Goal: Task Accomplishment & Management: Manage account settings

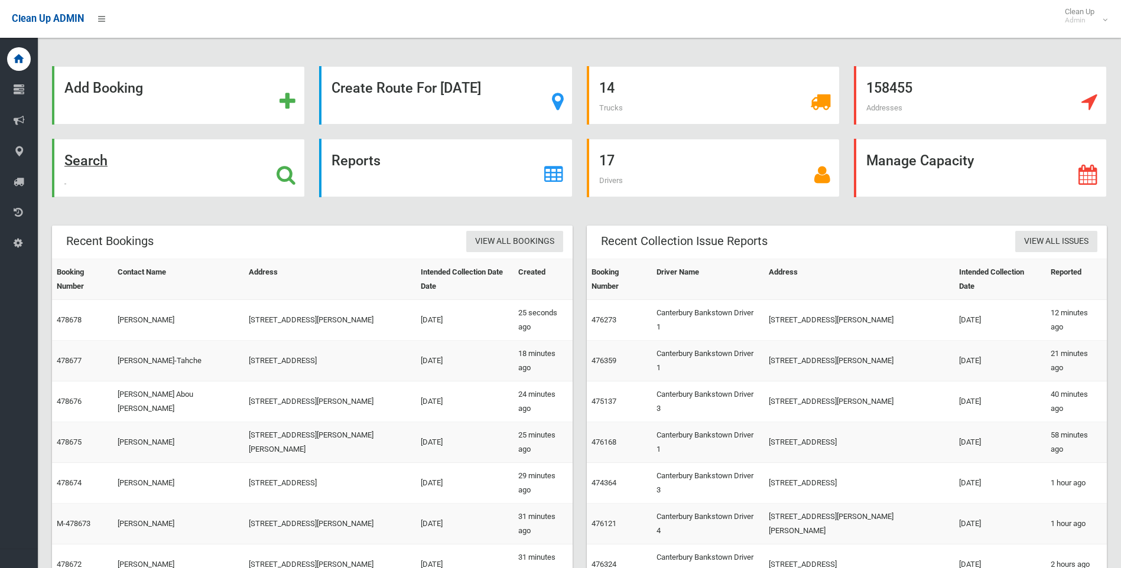
click at [96, 160] on strong "Search" at bounding box center [85, 160] width 43 height 17
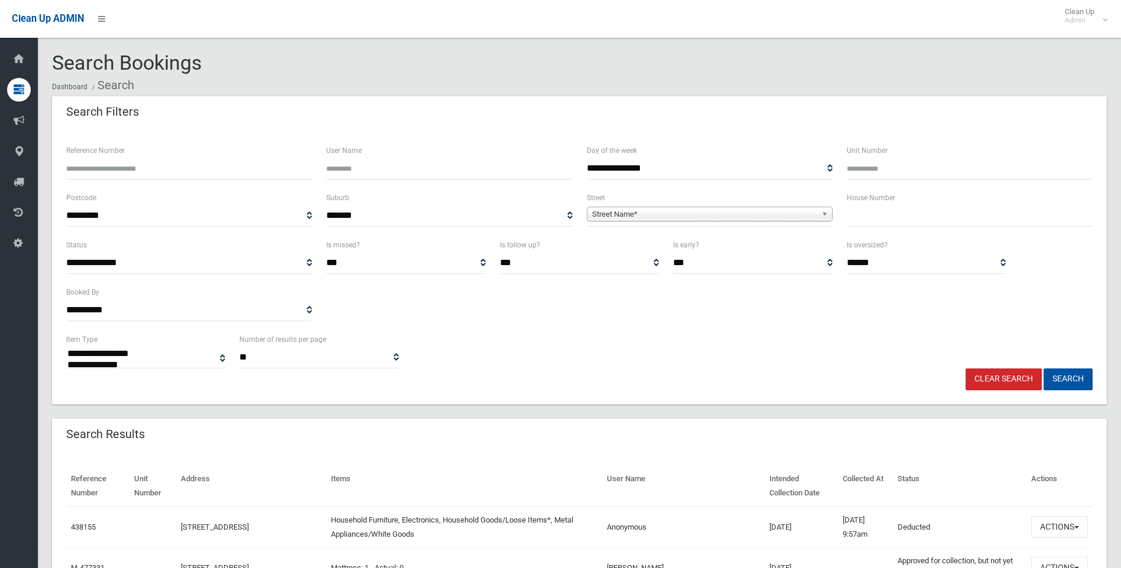
select select
click at [131, 167] on input "Reference Number" at bounding box center [189, 169] width 246 height 22
click at [874, 210] on input "text" at bounding box center [970, 216] width 246 height 22
type input "***"
click at [730, 200] on div "**********" at bounding box center [710, 209] width 246 height 36
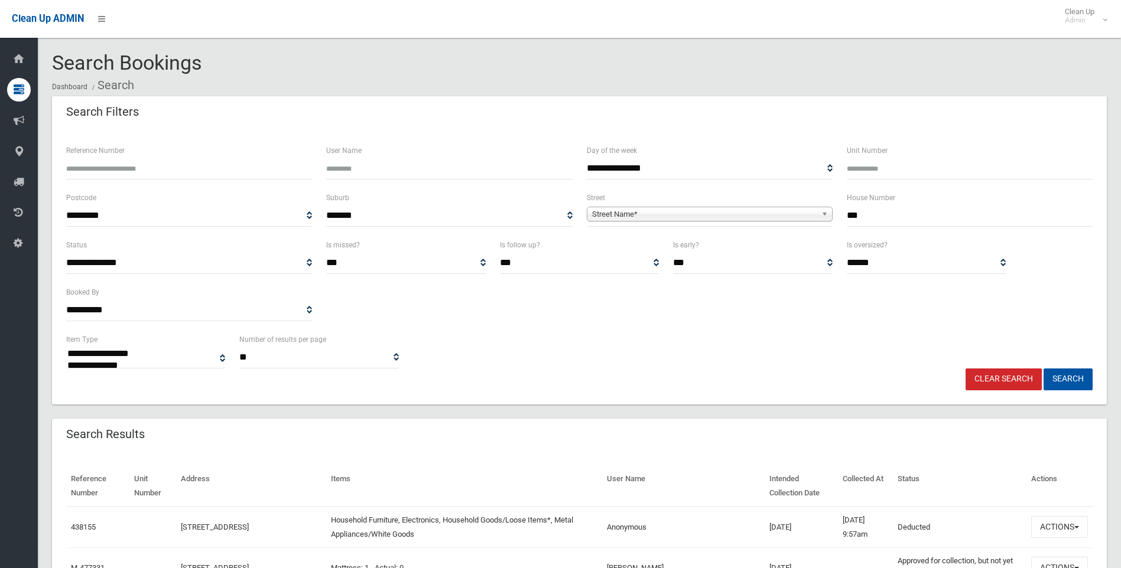
click at [727, 206] on span "**********" at bounding box center [710, 216] width 246 height 22
click at [710, 217] on span "Street Name*" at bounding box center [704, 214] width 224 height 14
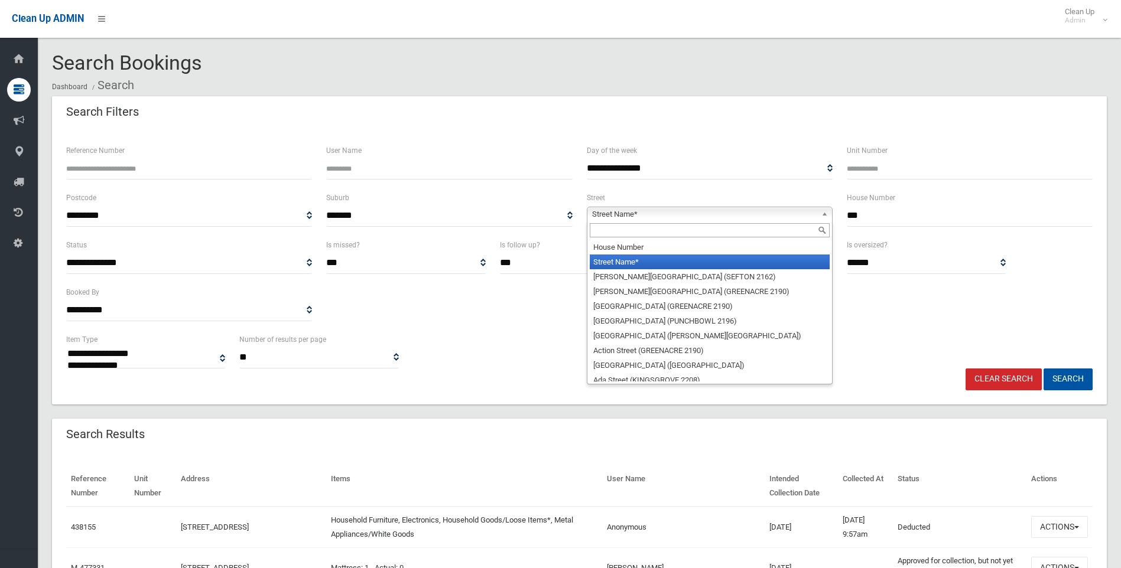
click at [650, 230] on input "text" at bounding box center [710, 230] width 240 height 14
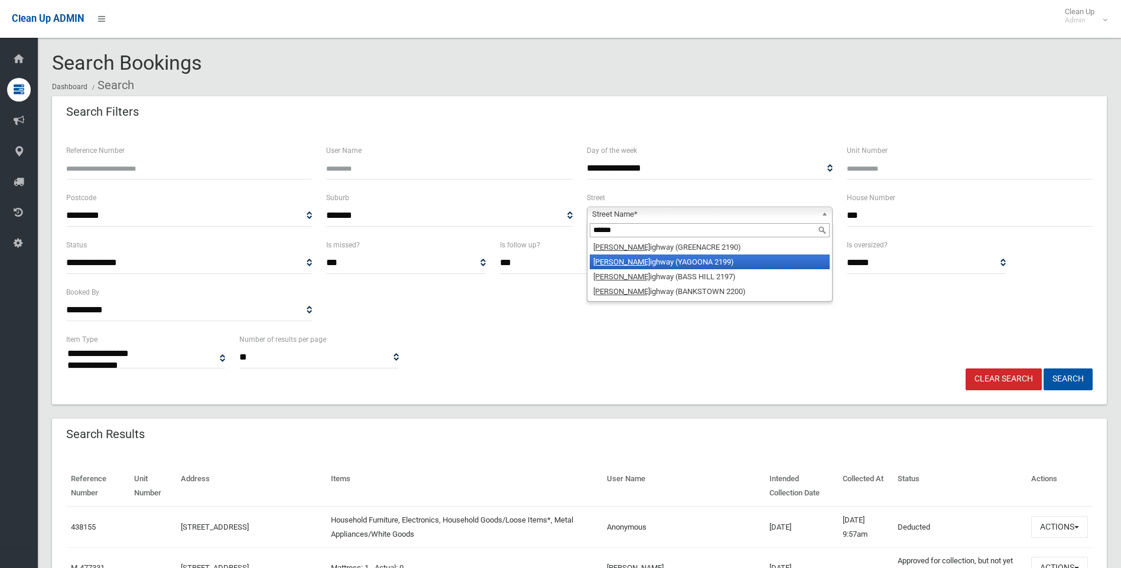
type input "******"
click at [622, 263] on li "Hume H ighway (YAGOONA 2199)" at bounding box center [710, 262] width 240 height 15
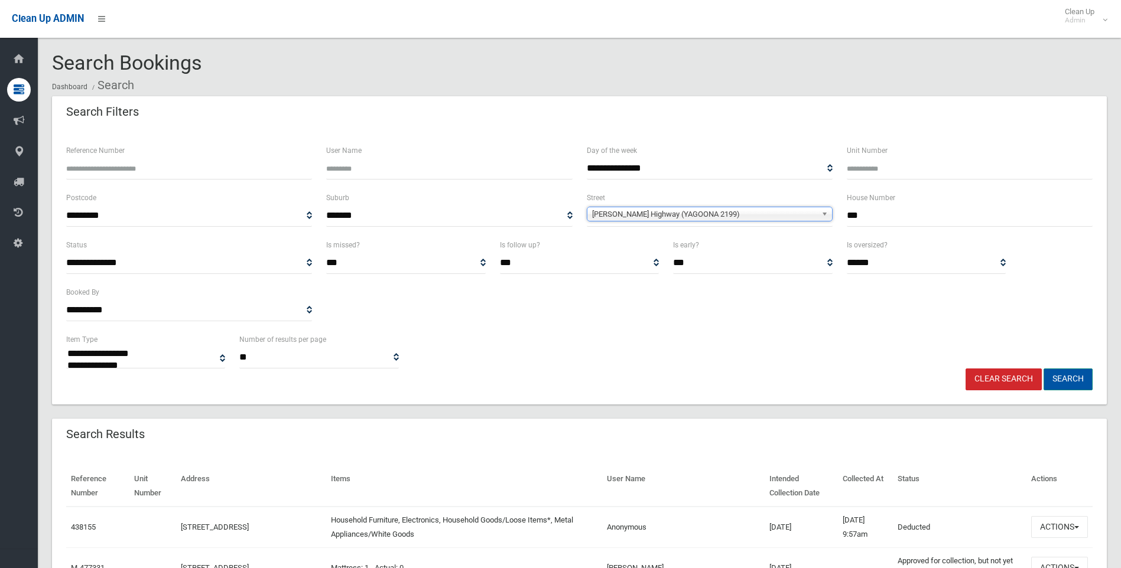
click at [1058, 375] on button "Search" at bounding box center [1067, 380] width 49 height 22
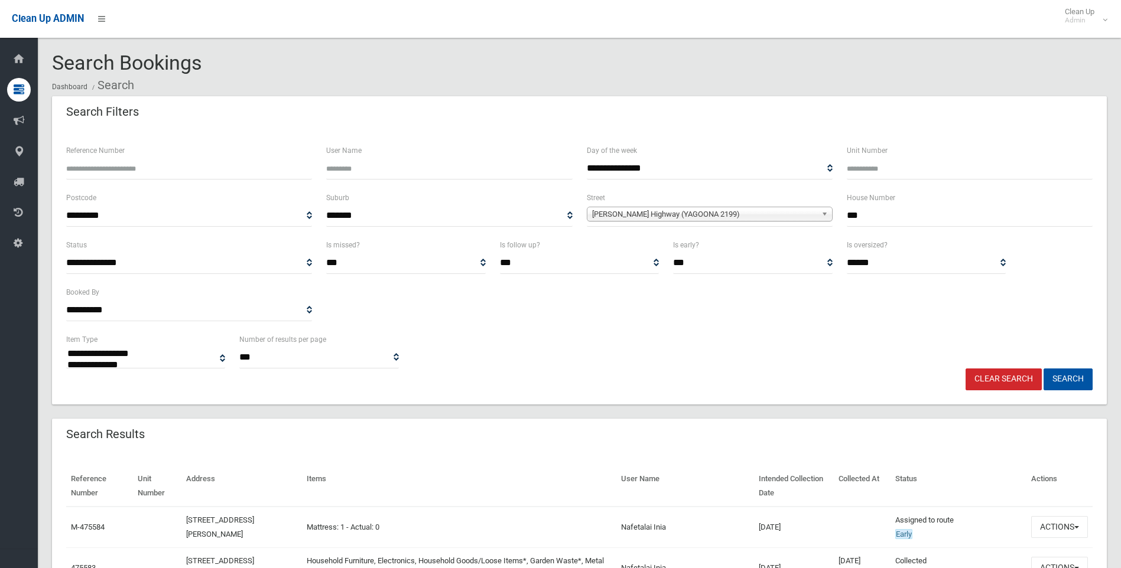
select select
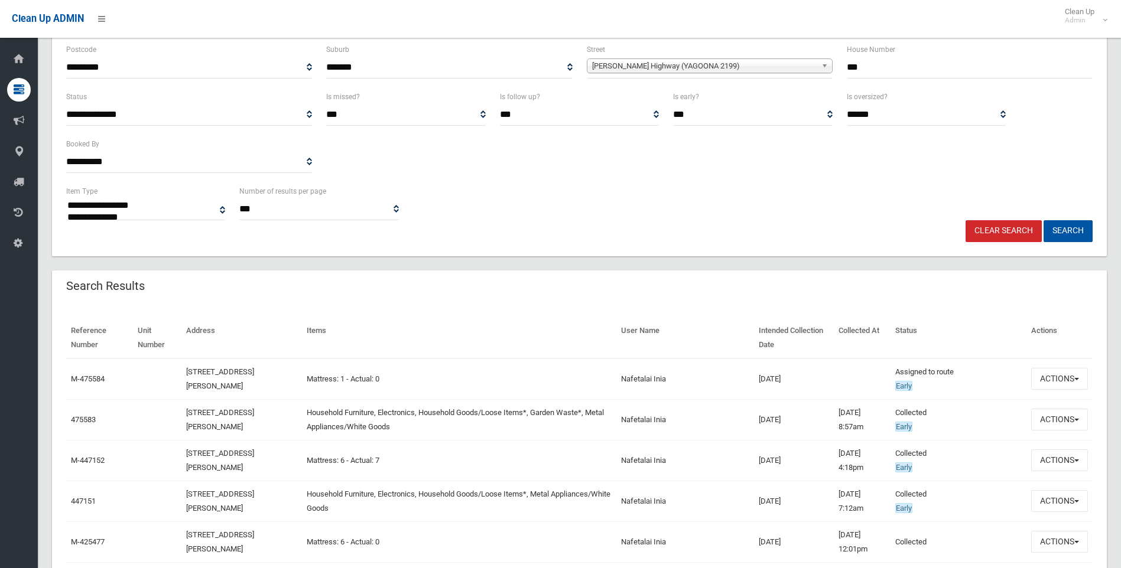
scroll to position [177, 0]
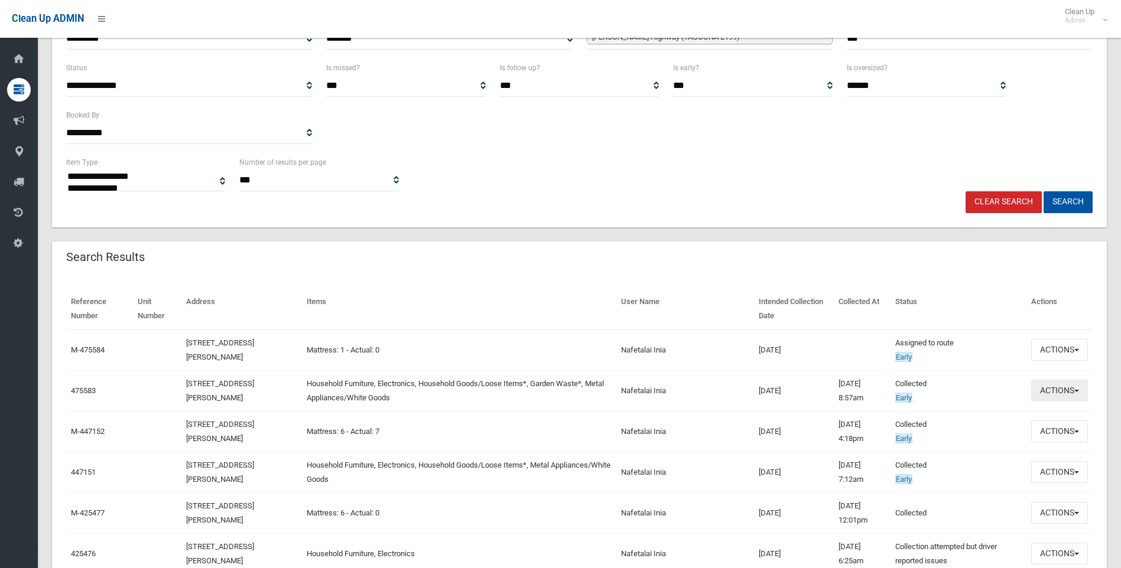
click at [1072, 392] on button "Actions" at bounding box center [1059, 391] width 57 height 22
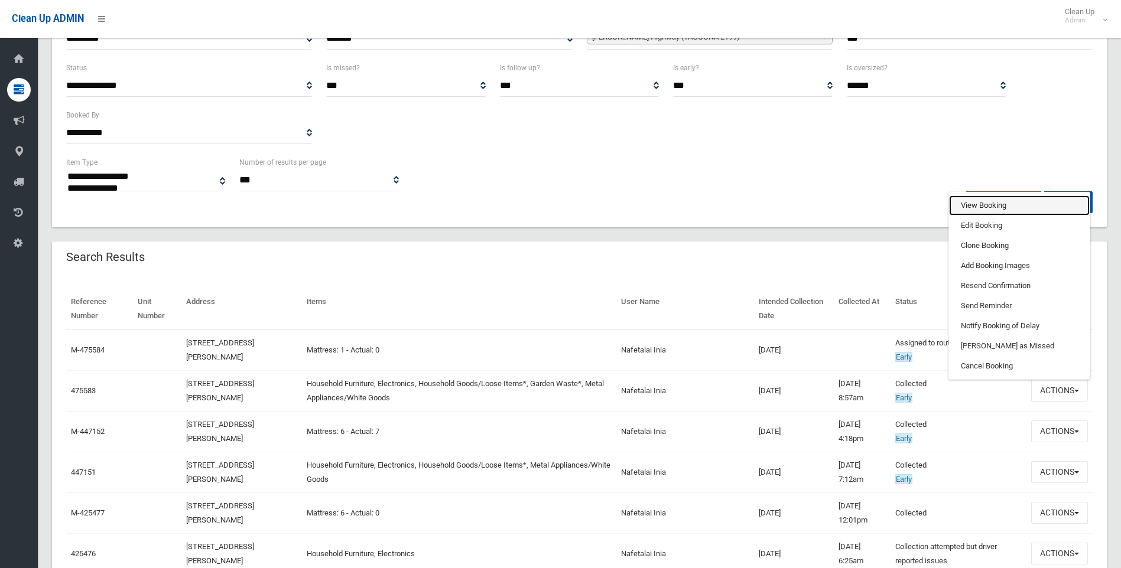
click at [1019, 210] on link "View Booking" at bounding box center [1019, 206] width 141 height 20
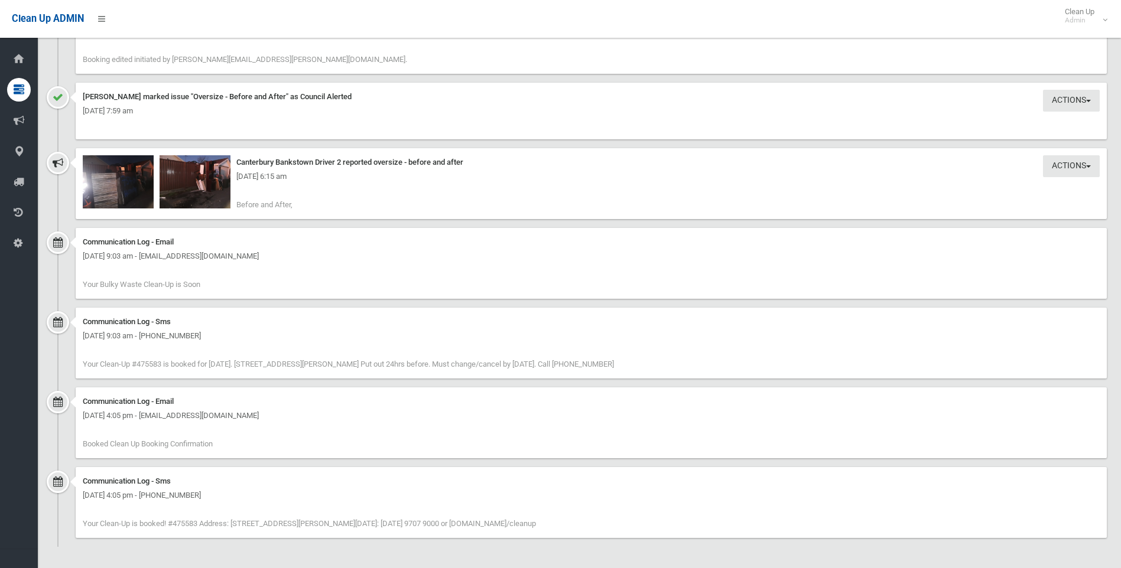
scroll to position [880, 0]
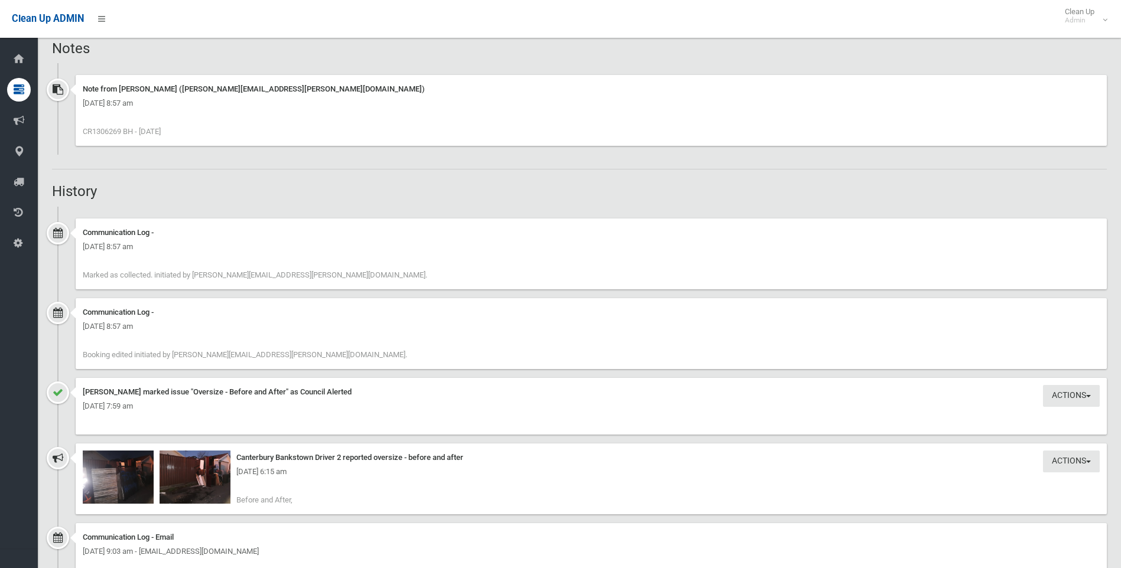
click at [148, 475] on div "Tuesday 12th August 2025 - 6:15 am" at bounding box center [591, 472] width 1017 height 14
click at [135, 470] on div "Tuesday 12th August 2025 - 6:15 am" at bounding box center [591, 472] width 1017 height 14
click at [113, 473] on div "Tuesday 12th August 2025 - 6:15 am" at bounding box center [591, 472] width 1017 height 14
click at [122, 487] on img at bounding box center [118, 477] width 71 height 53
click at [200, 473] on div "Tuesday 12th August 2025 - 6:15 am" at bounding box center [591, 472] width 1017 height 14
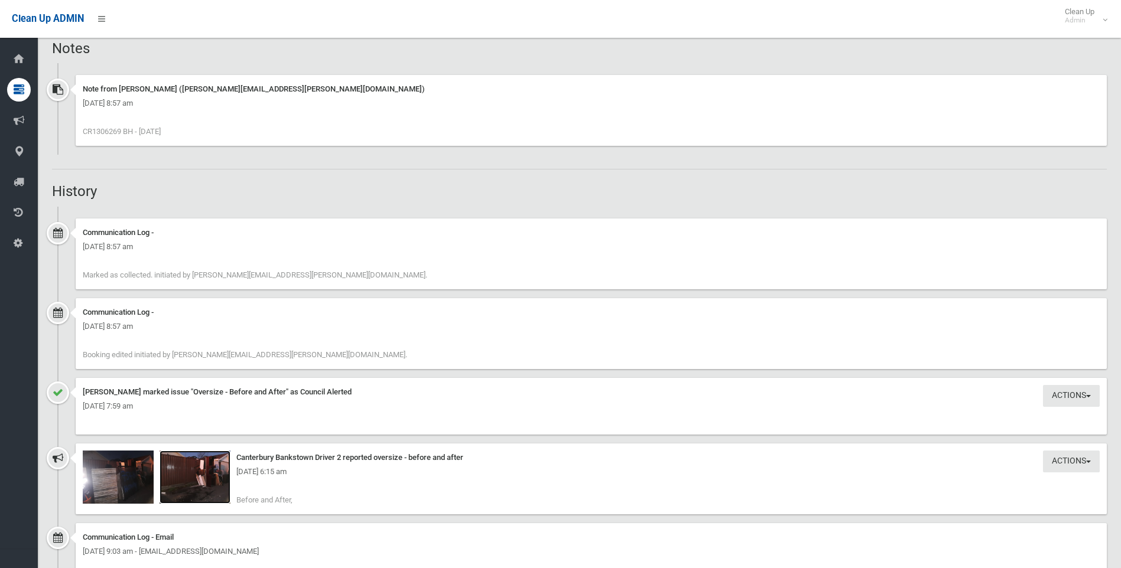
click at [188, 480] on img at bounding box center [195, 477] width 71 height 53
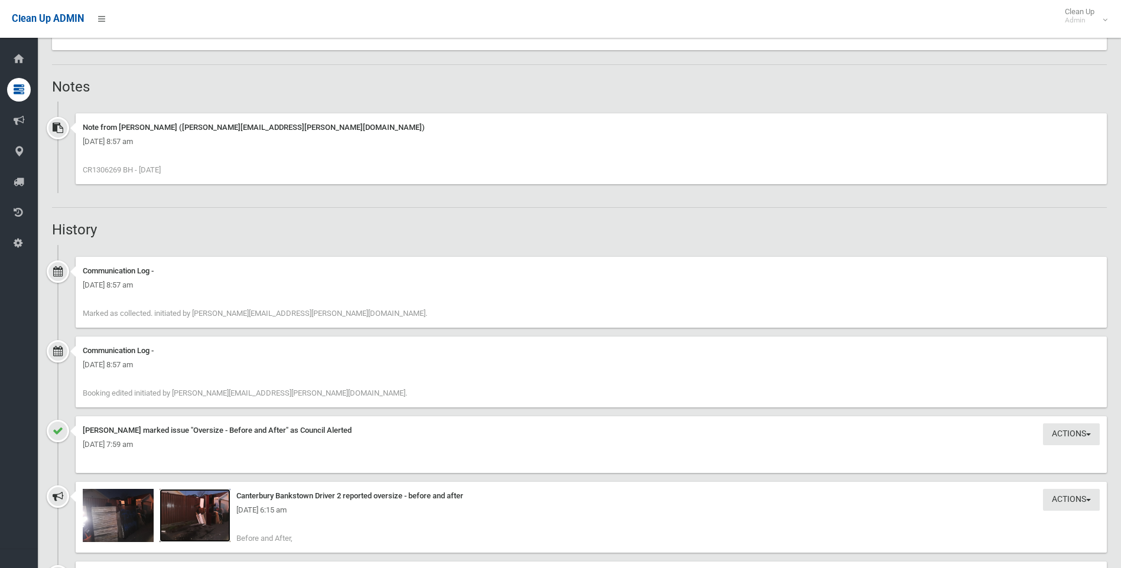
scroll to position [821, 0]
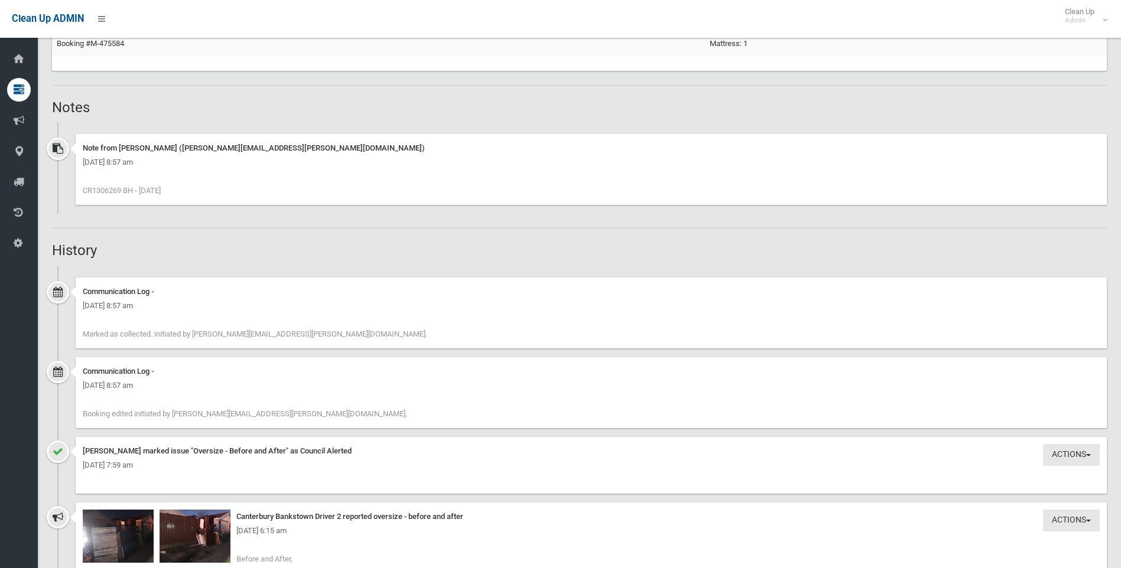
drag, startPoint x: 122, startPoint y: 187, endPoint x: 92, endPoint y: 191, distance: 30.3
click at [92, 191] on span "CR1306269 BH - 12.8.25" at bounding box center [122, 190] width 78 height 9
copy span "1306269"
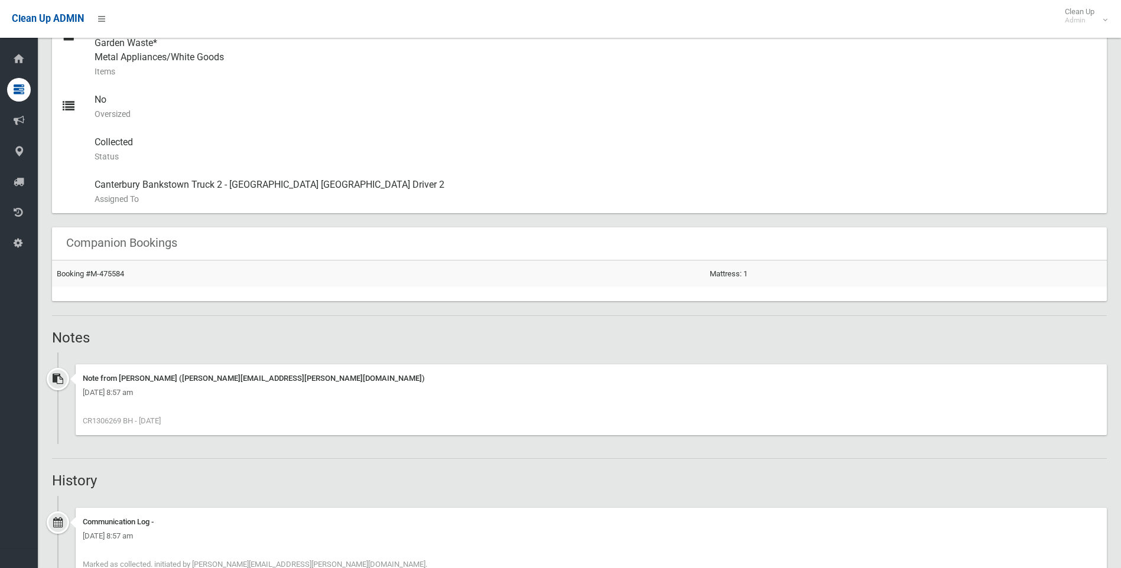
scroll to position [709, 0]
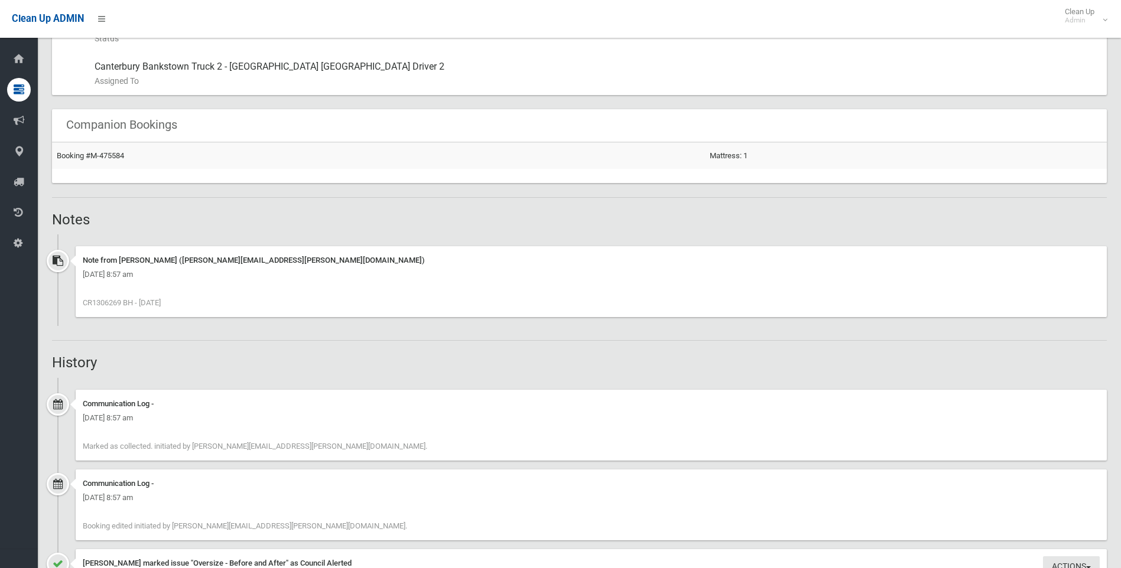
click at [353, 352] on div "Booking Details Actions View Booking Edit Booking Clone Booking Add Booking Ima…" at bounding box center [579, 212] width 1055 height 1604
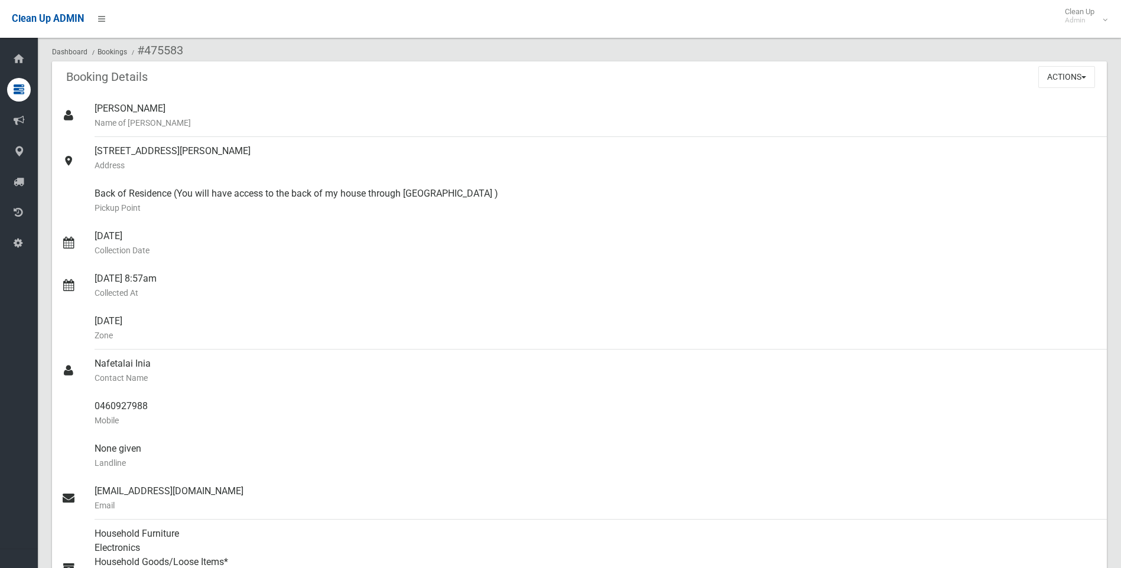
scroll to position [0, 0]
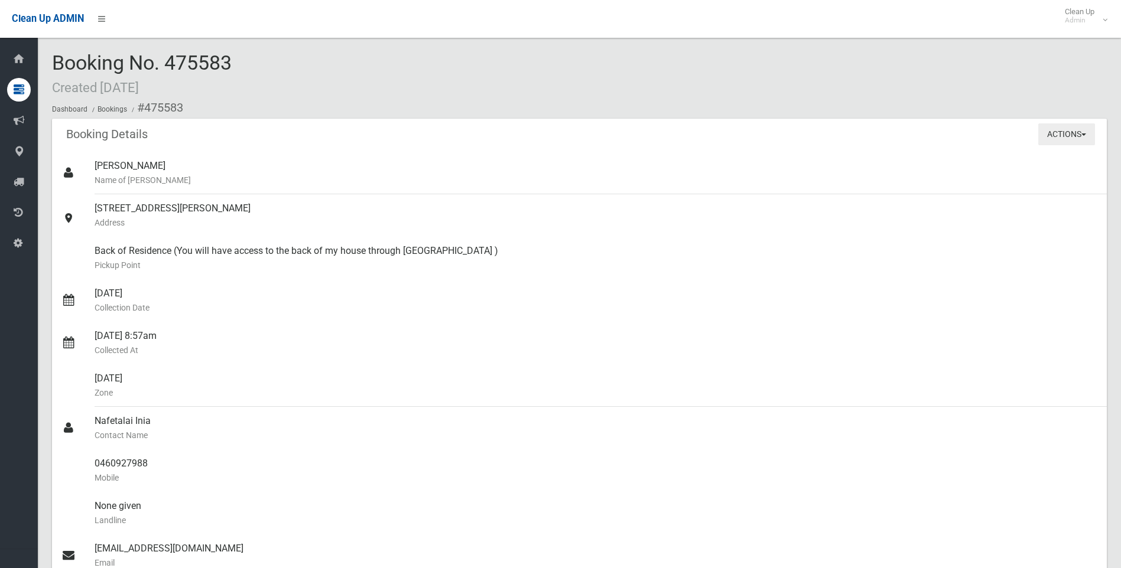
click at [1064, 134] on button "Actions" at bounding box center [1066, 134] width 57 height 22
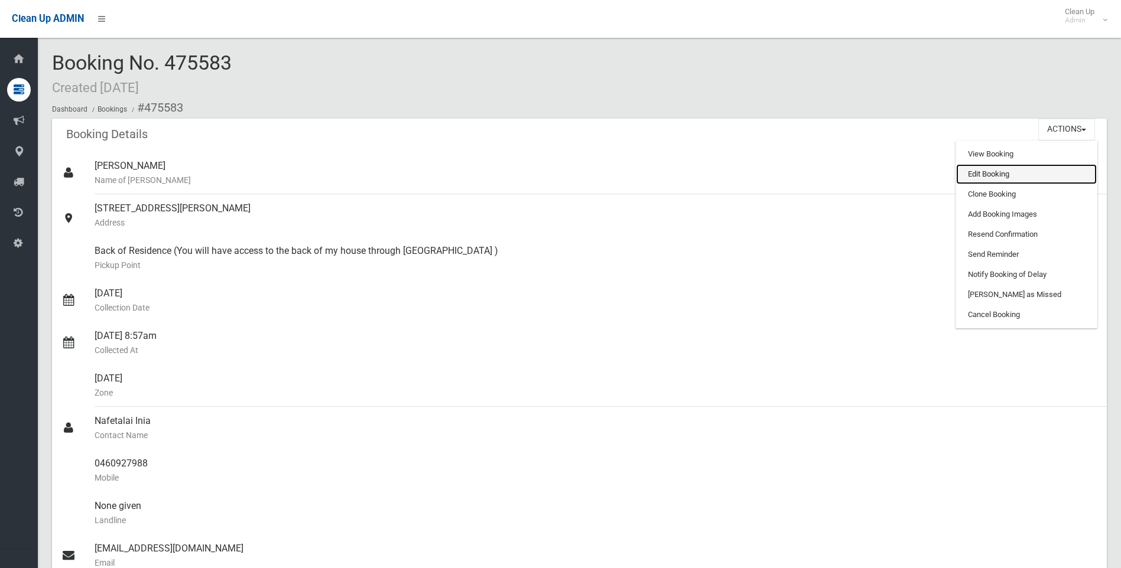
click at [991, 174] on link "Edit Booking" at bounding box center [1026, 174] width 141 height 20
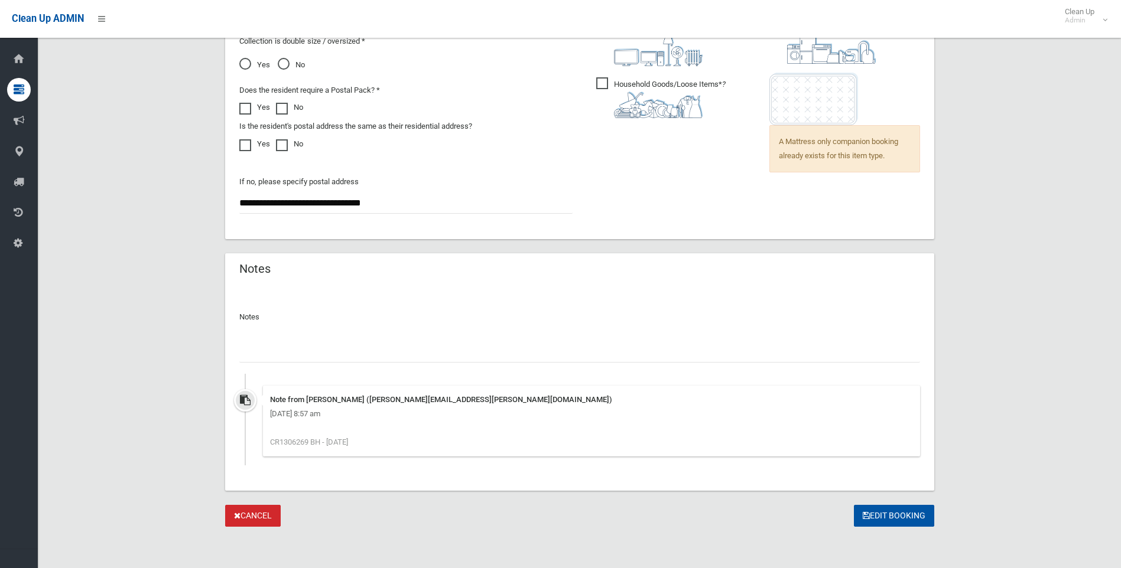
scroll to position [926, 0]
click at [346, 348] on input "text" at bounding box center [579, 351] width 681 height 22
paste input "**********"
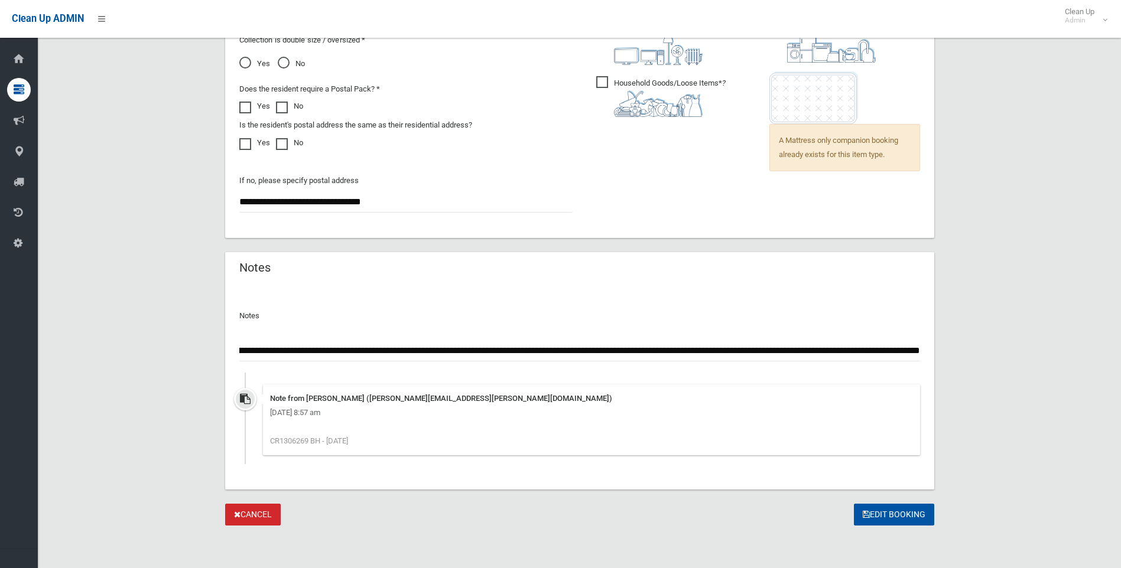
scroll to position [0, 0]
drag, startPoint x: 346, startPoint y: 348, endPoint x: 154, endPoint y: 352, distance: 192.0
click at [432, 349] on input "**********" at bounding box center [579, 351] width 681 height 22
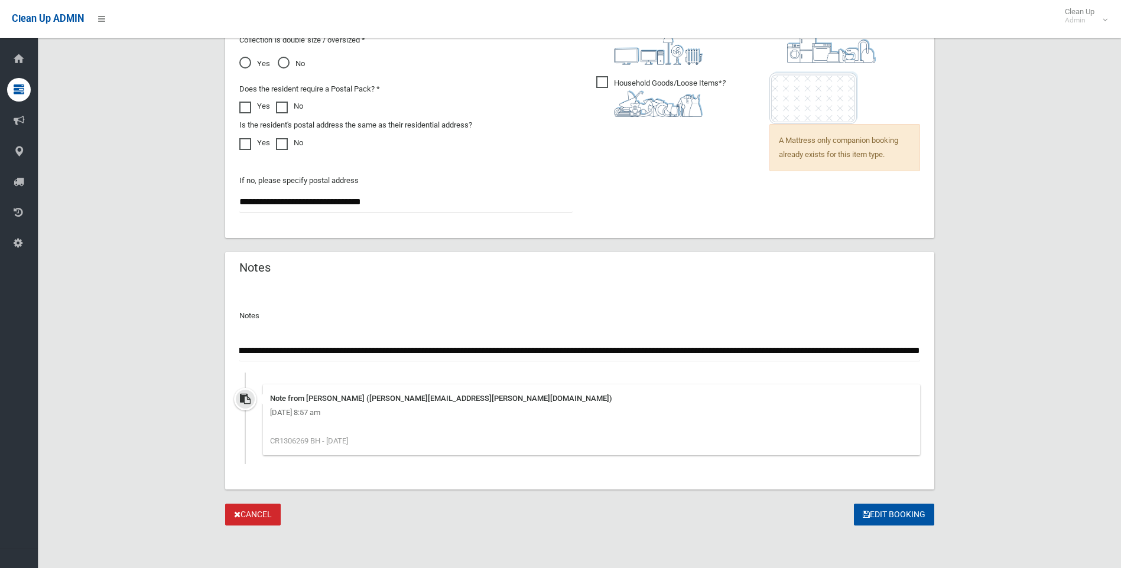
drag, startPoint x: 505, startPoint y: 349, endPoint x: 995, endPoint y: 361, distance: 490.5
type input "**********"
click at [886, 515] on button "Edit Booking" at bounding box center [894, 515] width 80 height 22
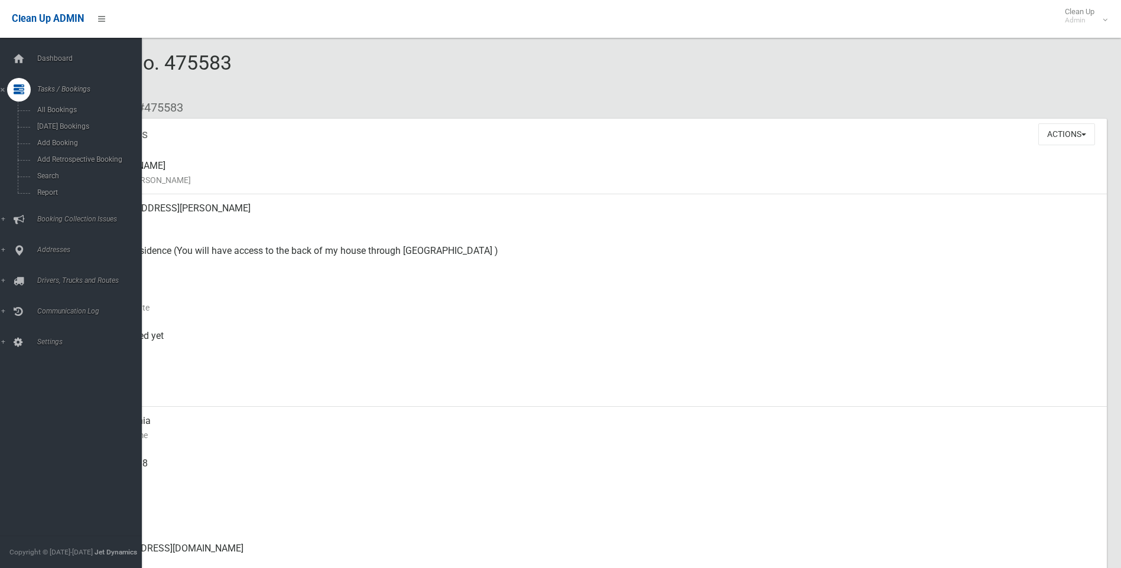
drag, startPoint x: 24, startPoint y: 58, endPoint x: 57, endPoint y: 74, distance: 36.5
click at [24, 58] on icon at bounding box center [18, 59] width 13 height 24
